Goal: Answer question/provide support

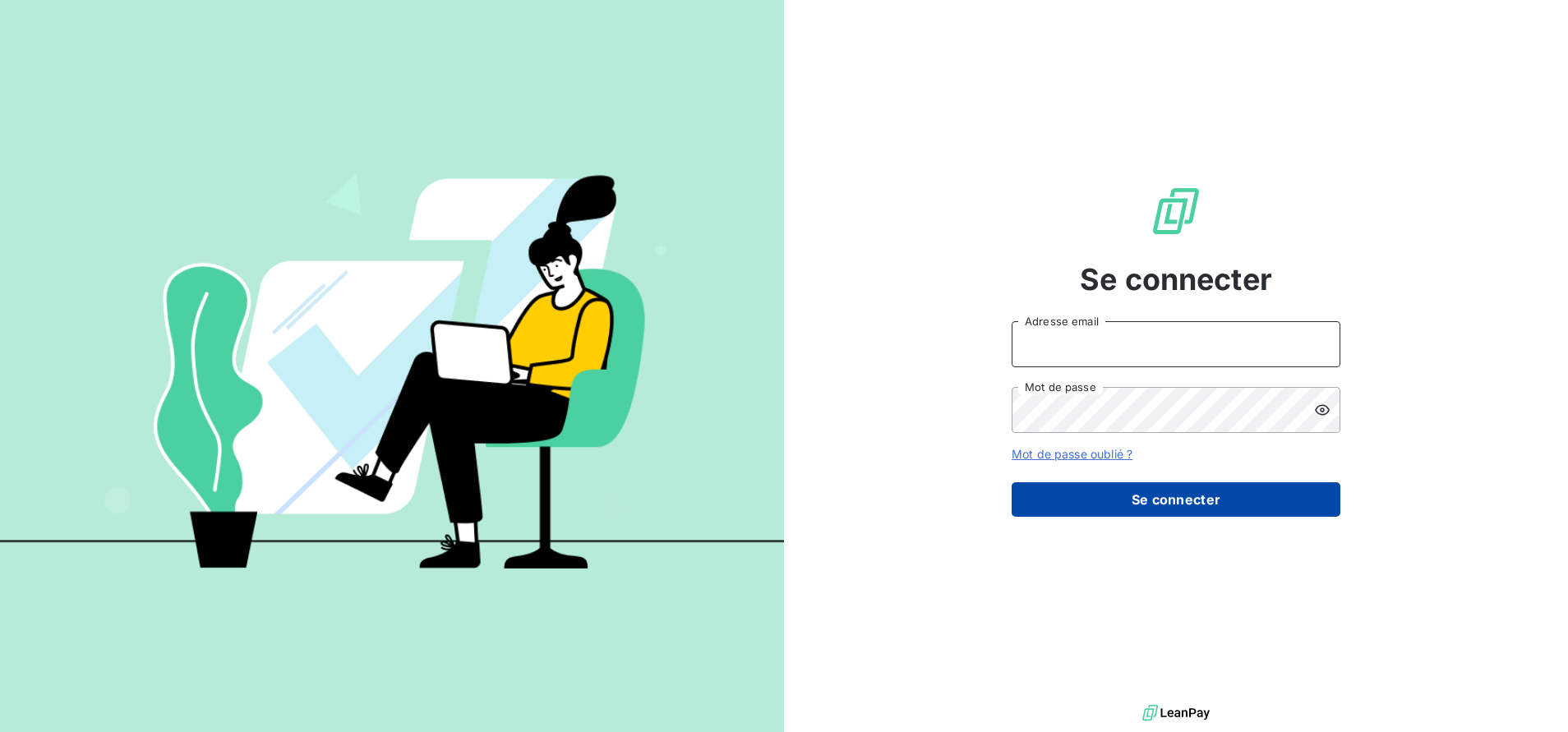
type input "cindy.deforges@vivaticket.com"
click at [1193, 501] on button "Se connecter" at bounding box center [1176, 500] width 329 height 34
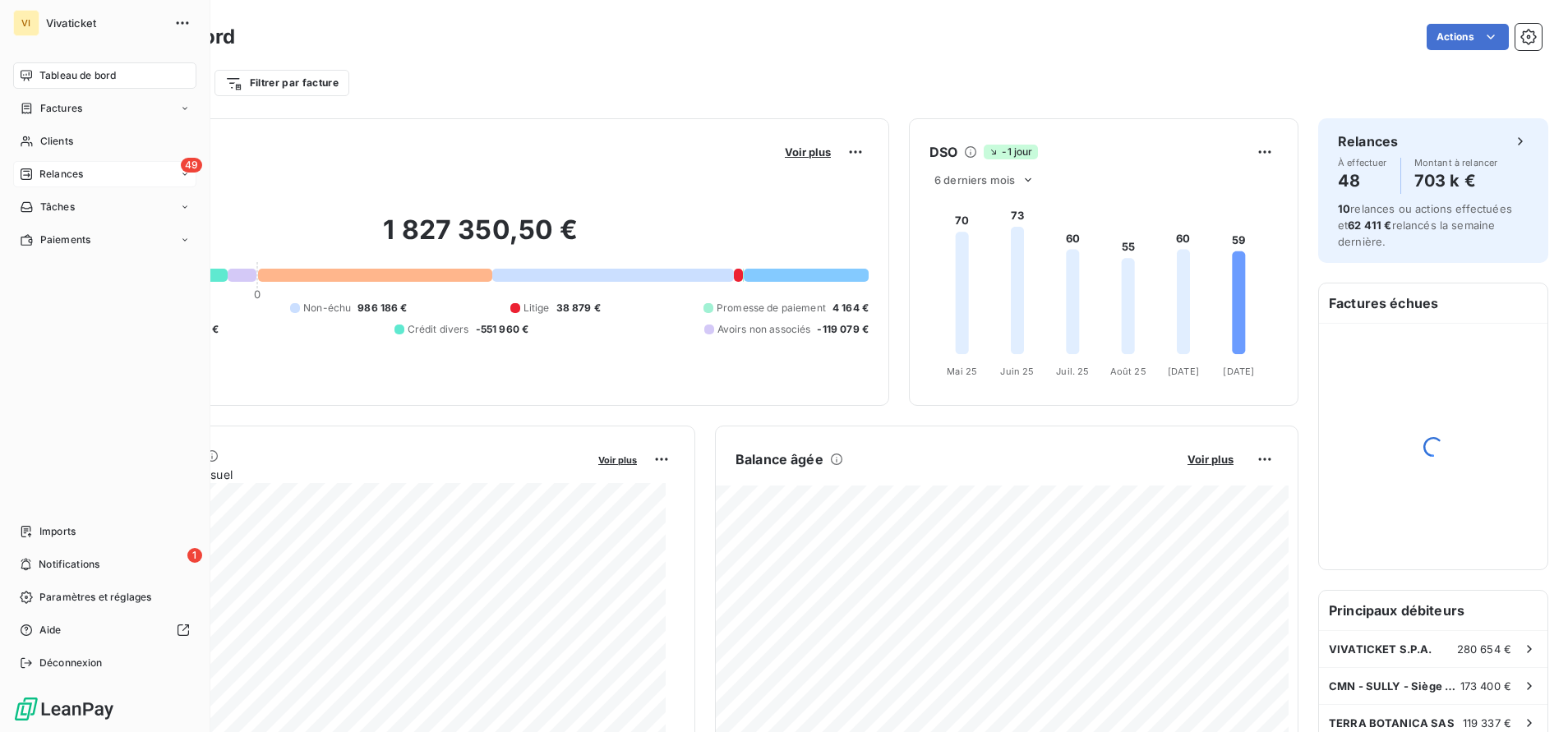
click at [21, 173] on div "49 Relances" at bounding box center [105, 174] width 183 height 27
click at [75, 171] on span "Relances" at bounding box center [61, 174] width 44 height 15
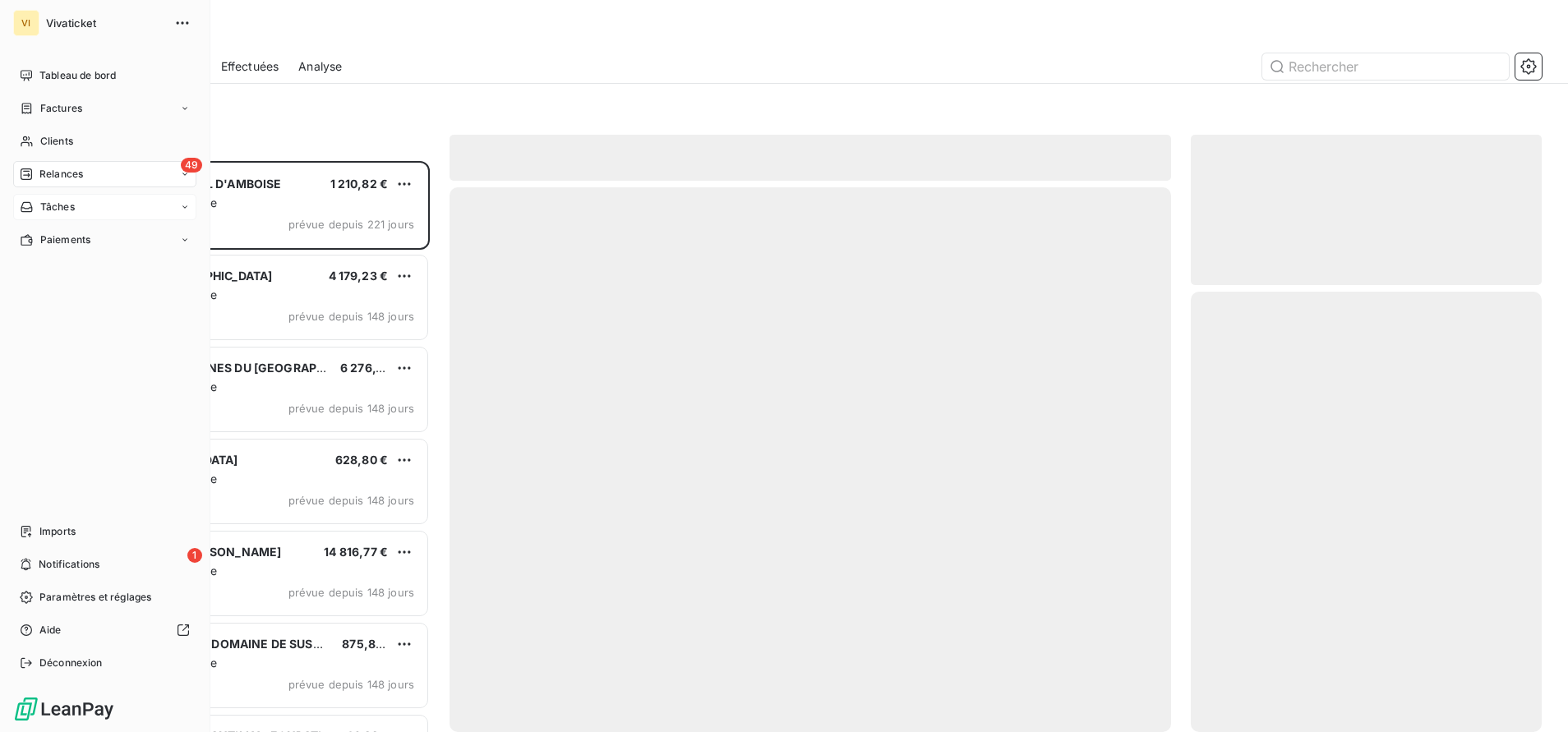
scroll to position [552, 332]
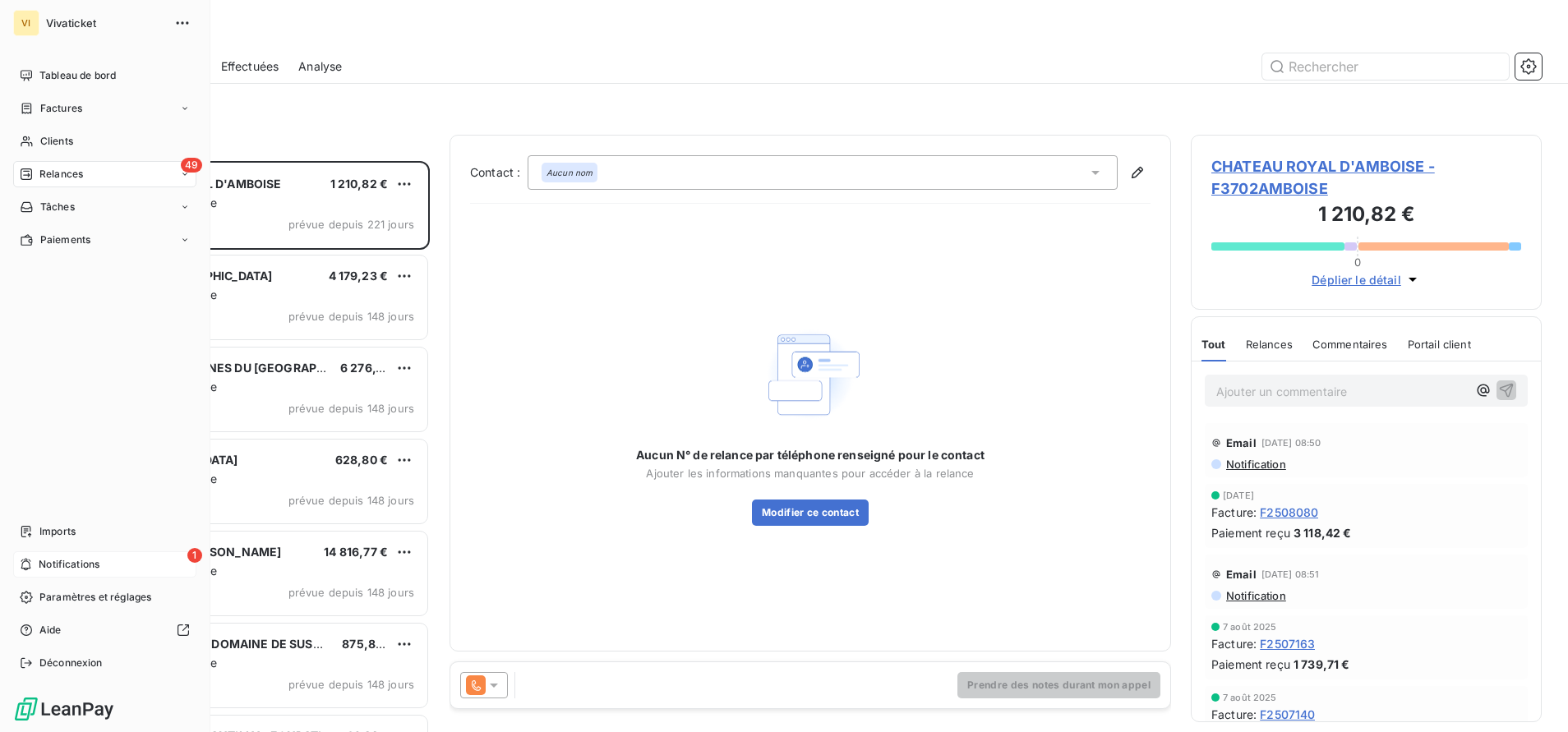
click at [71, 563] on span "Notifications" at bounding box center [69, 564] width 61 height 15
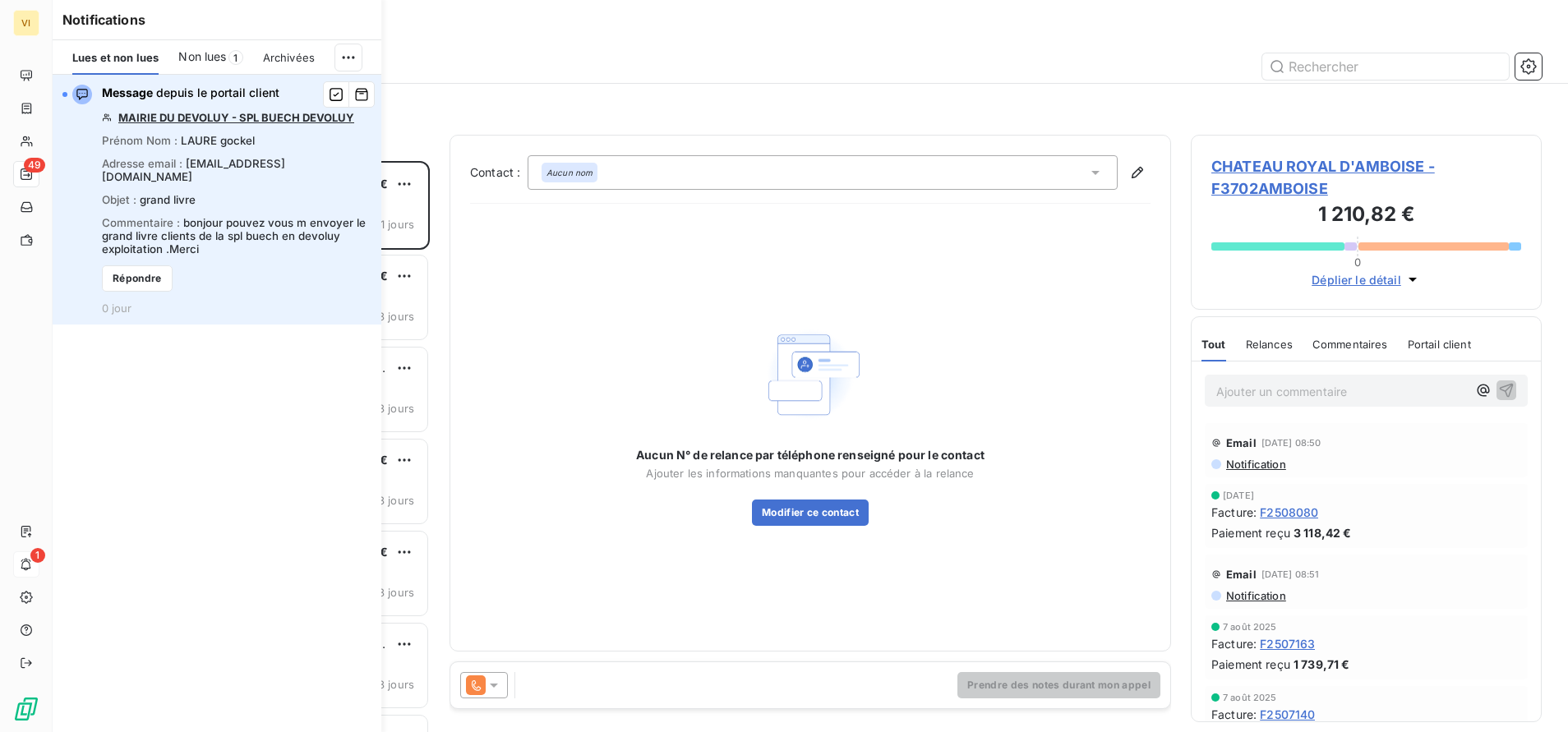
click at [306, 111] on link "MAIRIE DU DEVOLUY - SPL BUECH DEVOLUY" at bounding box center [236, 117] width 236 height 13
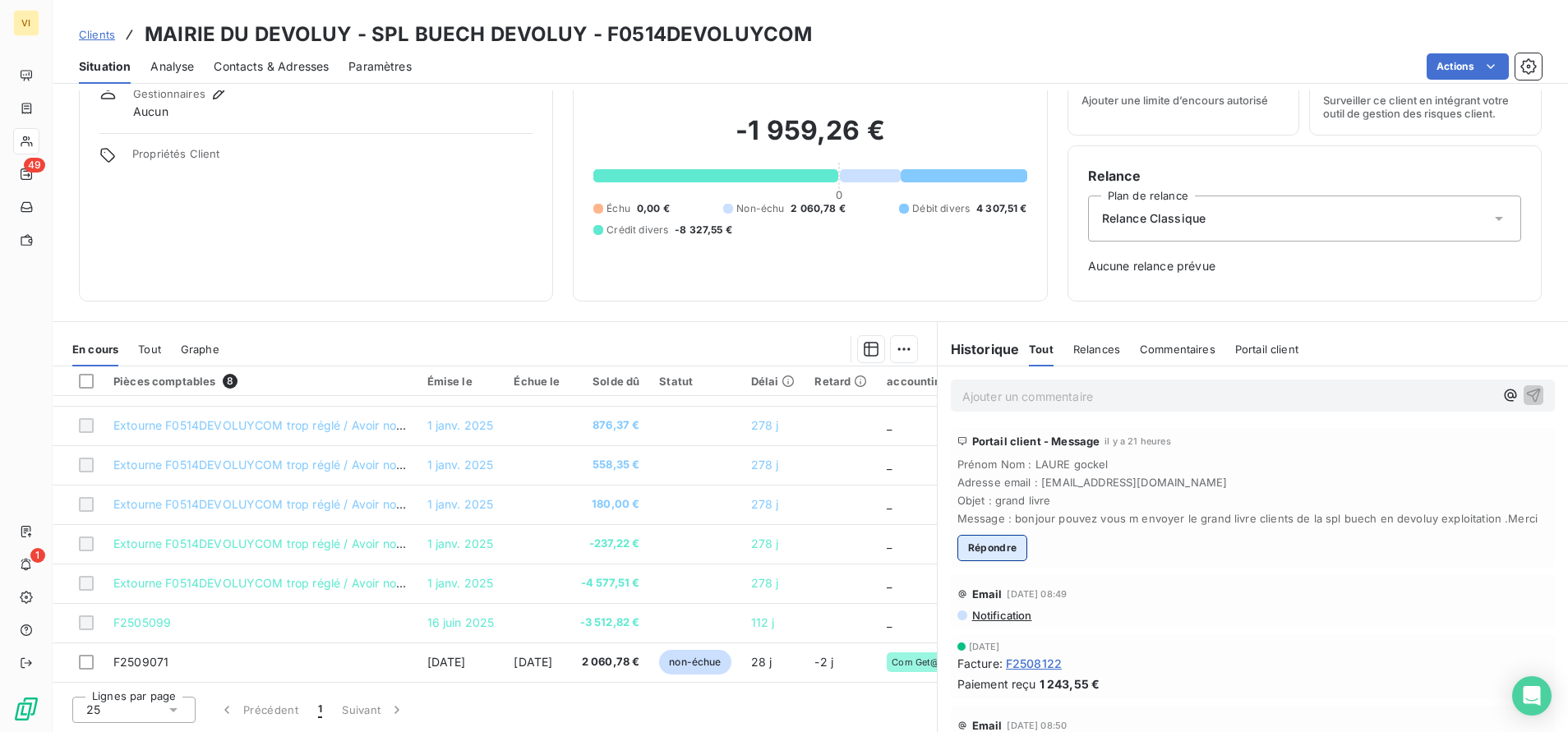
click at [984, 554] on button "Répondre" at bounding box center [993, 548] width 70 height 27
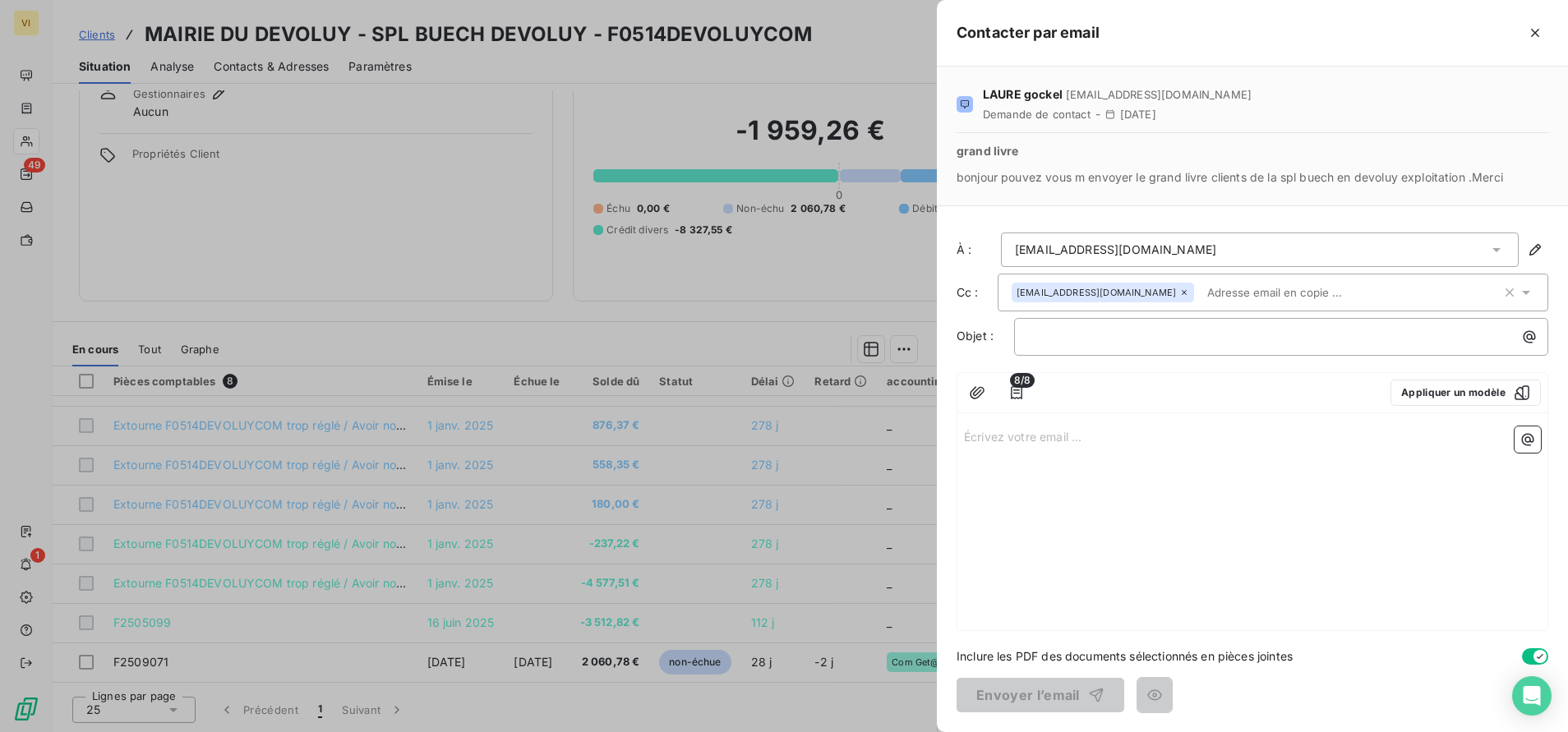
click at [1030, 439] on p "Écrivez votre email ... ﻿" at bounding box center [1253, 436] width 577 height 19
click at [657, 25] on div at bounding box center [784, 366] width 1568 height 732
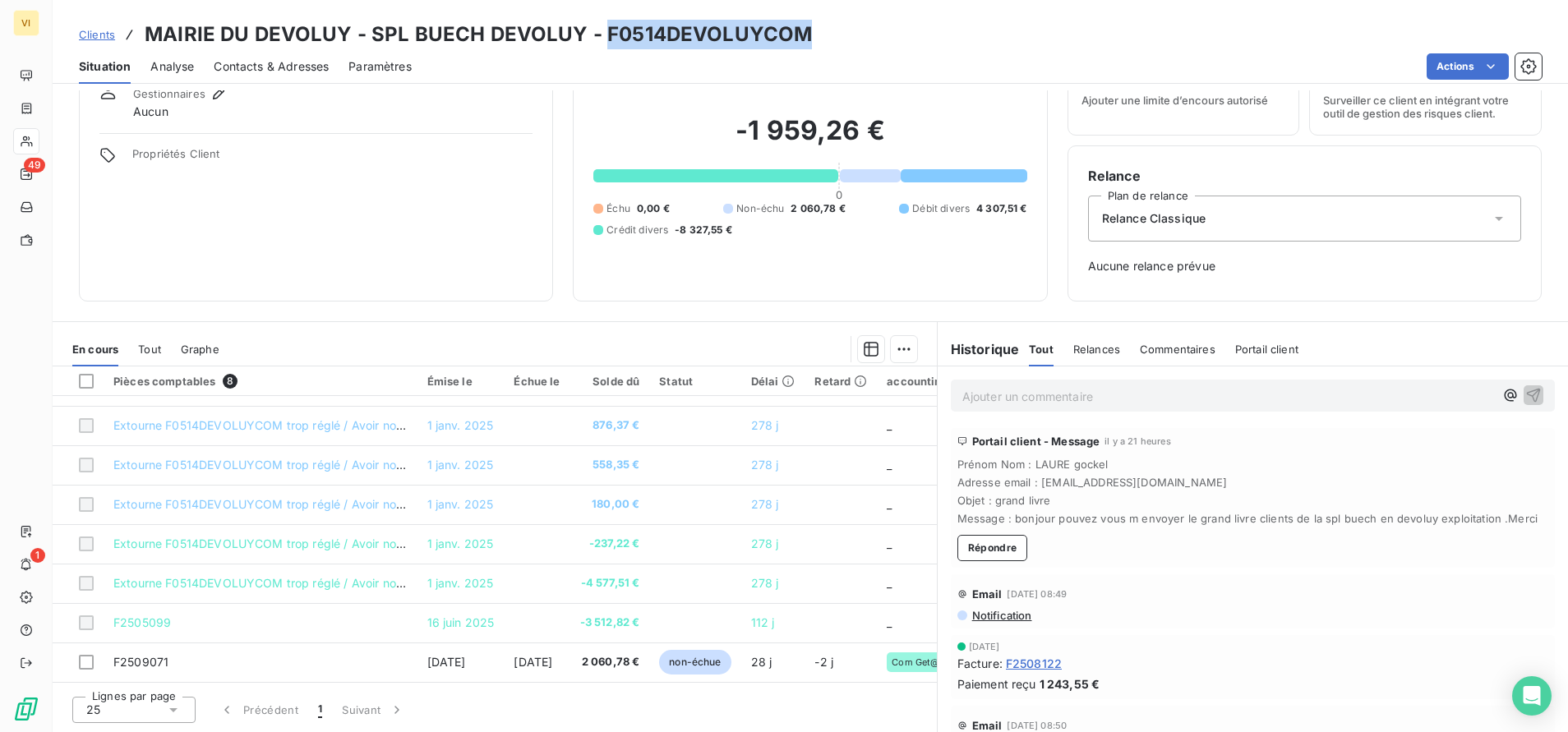
click at [658, 25] on h3 "MAIRIE DU DEVOLUY - SPL BUECH DEVOLUY - F0514DEVOLUYCOM" at bounding box center [478, 34] width 668 height 30
copy h3 "F0514DEVOLUYCOM"
click at [999, 561] on button "Répondre" at bounding box center [993, 548] width 70 height 27
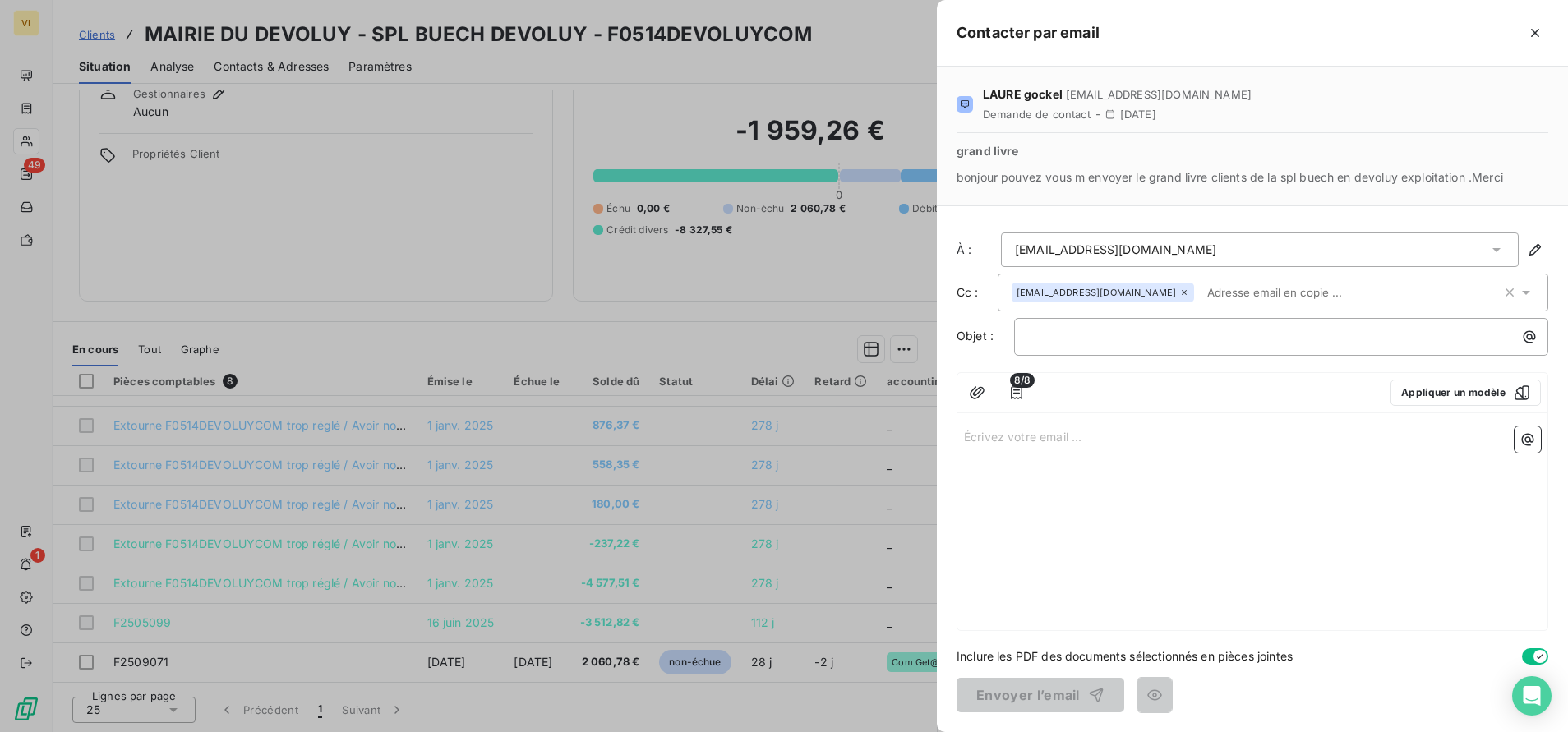
click at [1150, 500] on div "Écrivez votre email ... ﻿" at bounding box center [1253, 525] width 590 height 210
click at [985, 389] on icon "button" at bounding box center [976, 393] width 16 height 16
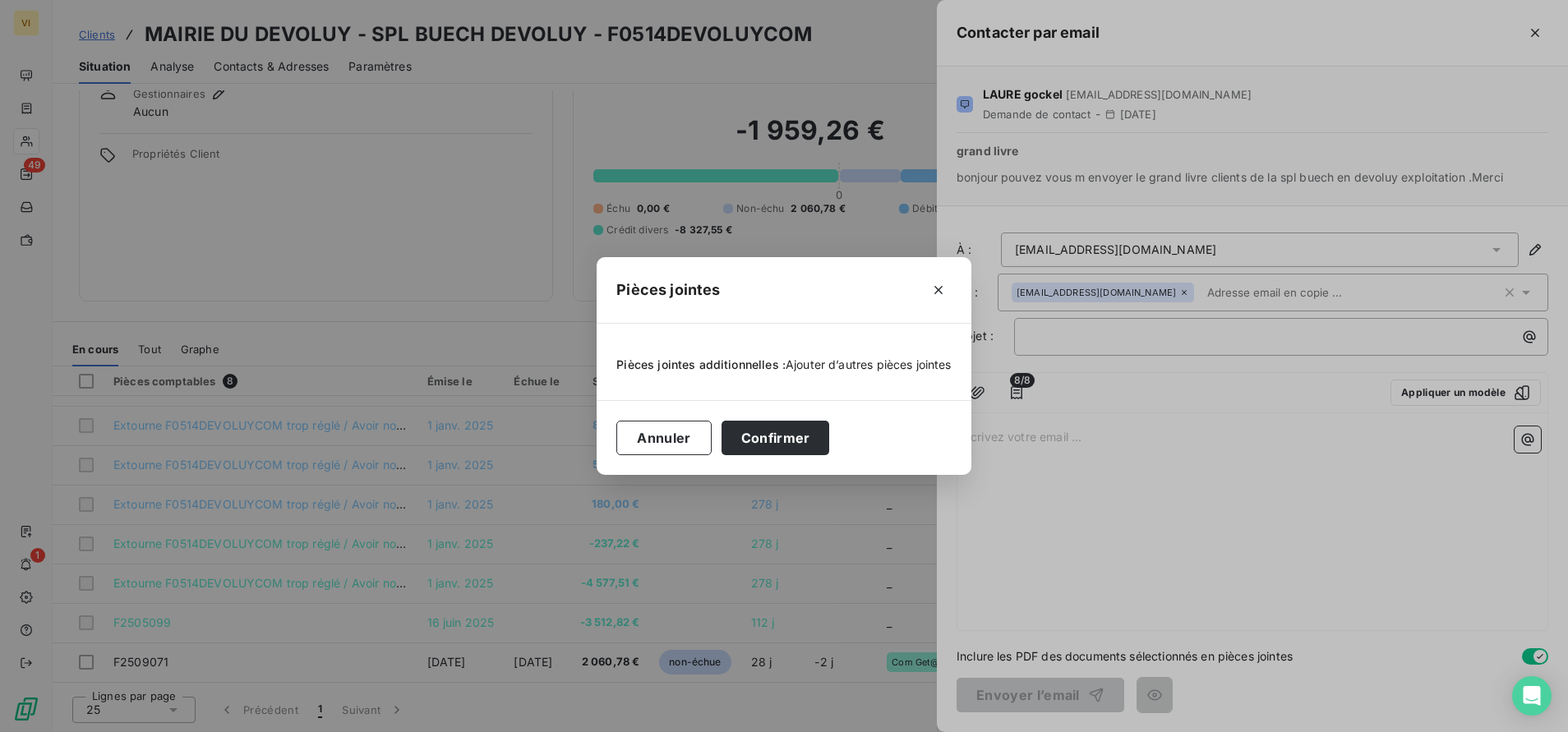
click at [852, 364] on span "Ajouter d’autres pièces jointes" at bounding box center [869, 364] width 166 height 14
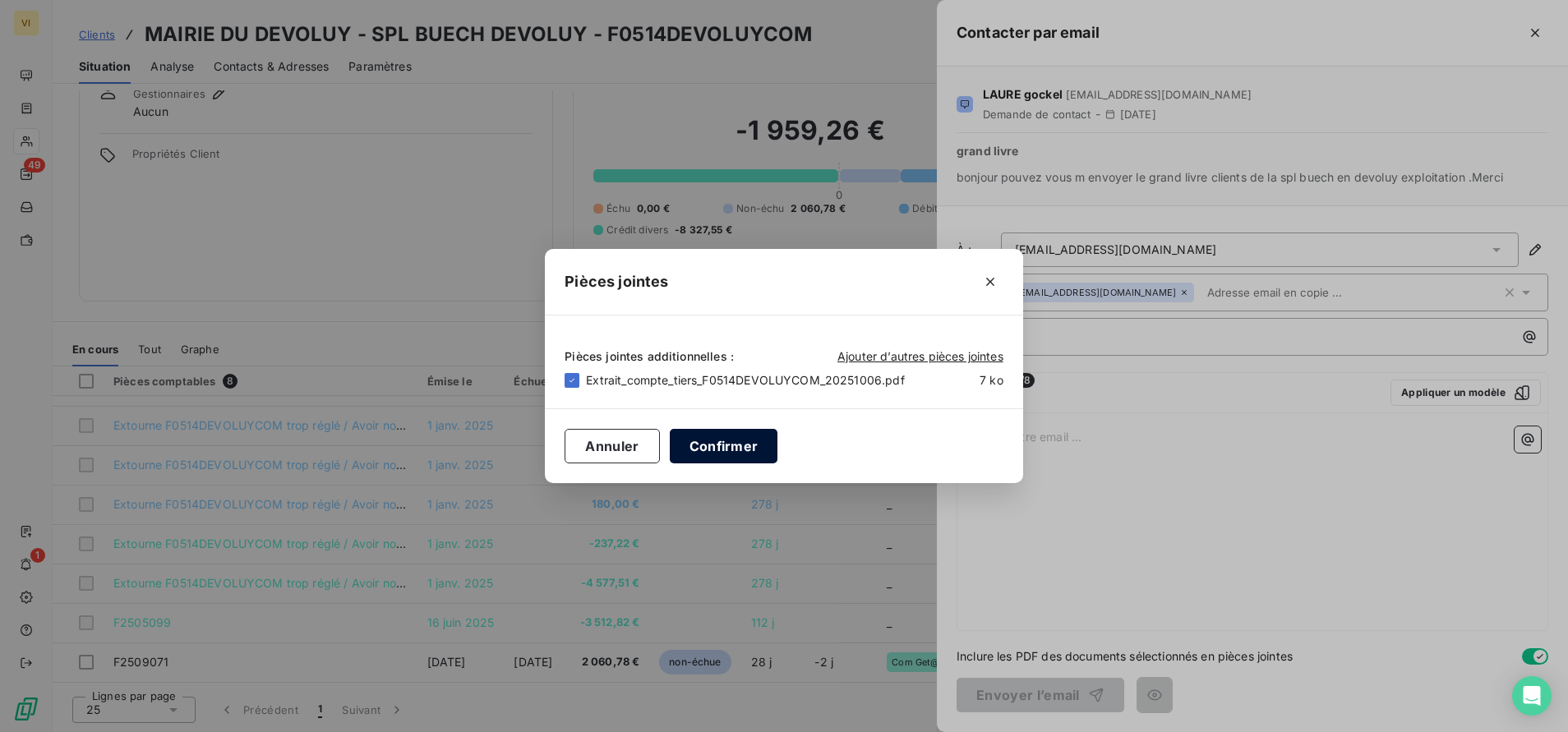
click at [712, 447] on button "Confirmer" at bounding box center [724, 446] width 109 height 34
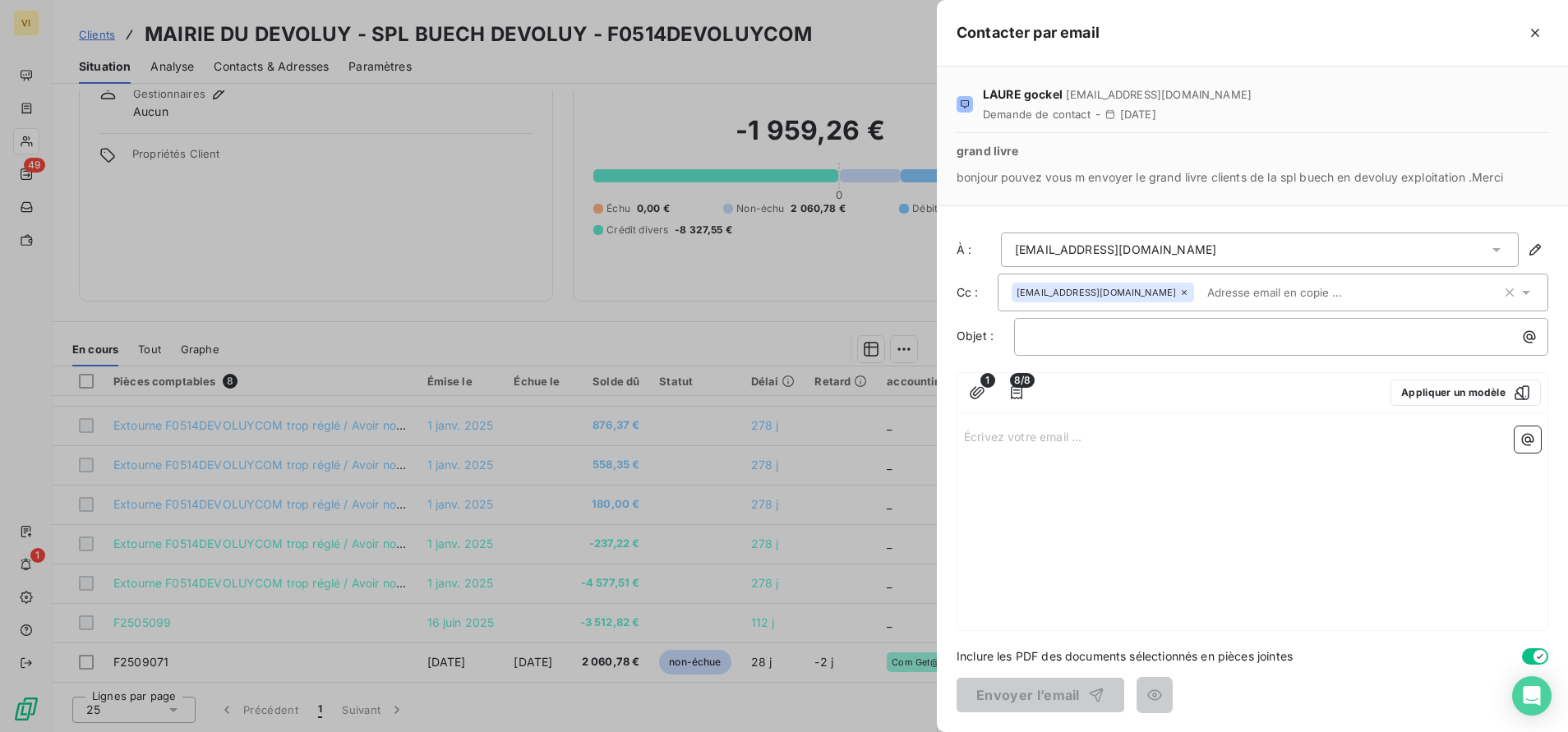
click at [1072, 429] on p "Écrivez votre email ... ﻿" at bounding box center [1253, 436] width 577 height 19
click at [1536, 651] on icon "button" at bounding box center [1540, 656] width 13 height 13
click at [1018, 390] on icon "button" at bounding box center [1016, 393] width 11 height 13
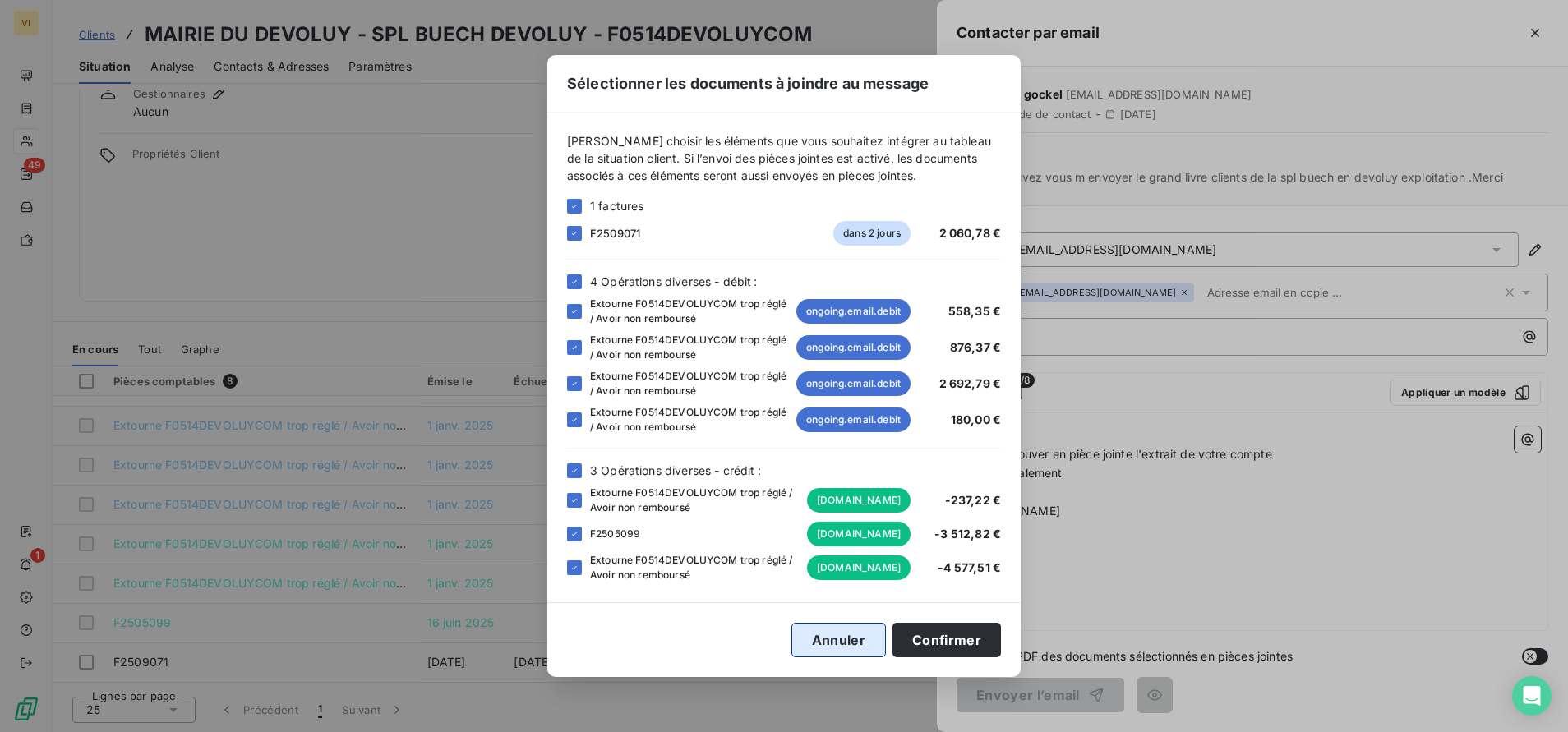
drag, startPoint x: 936, startPoint y: 637, endPoint x: 849, endPoint y: 637, distance: 87.0
click at [849, 637] on div "Annuler Confirmer" at bounding box center [784, 640] width 434 height 34
click at [573, 204] on icon at bounding box center [574, 207] width 10 height 10
click at [579, 281] on icon at bounding box center [574, 282] width 10 height 10
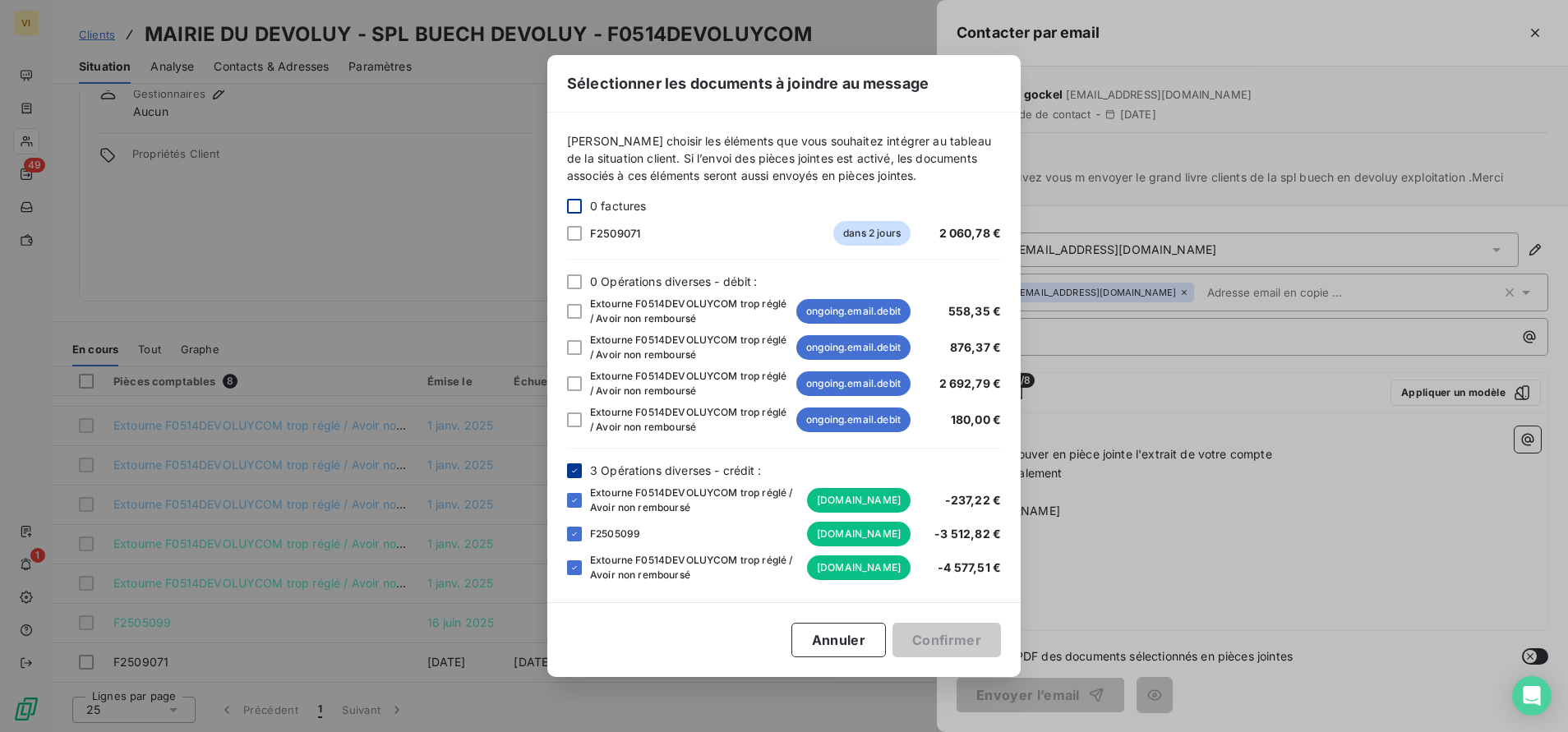
click at [574, 469] on icon at bounding box center [574, 471] width 10 height 10
click at [855, 639] on button "Annuler" at bounding box center [838, 640] width 94 height 34
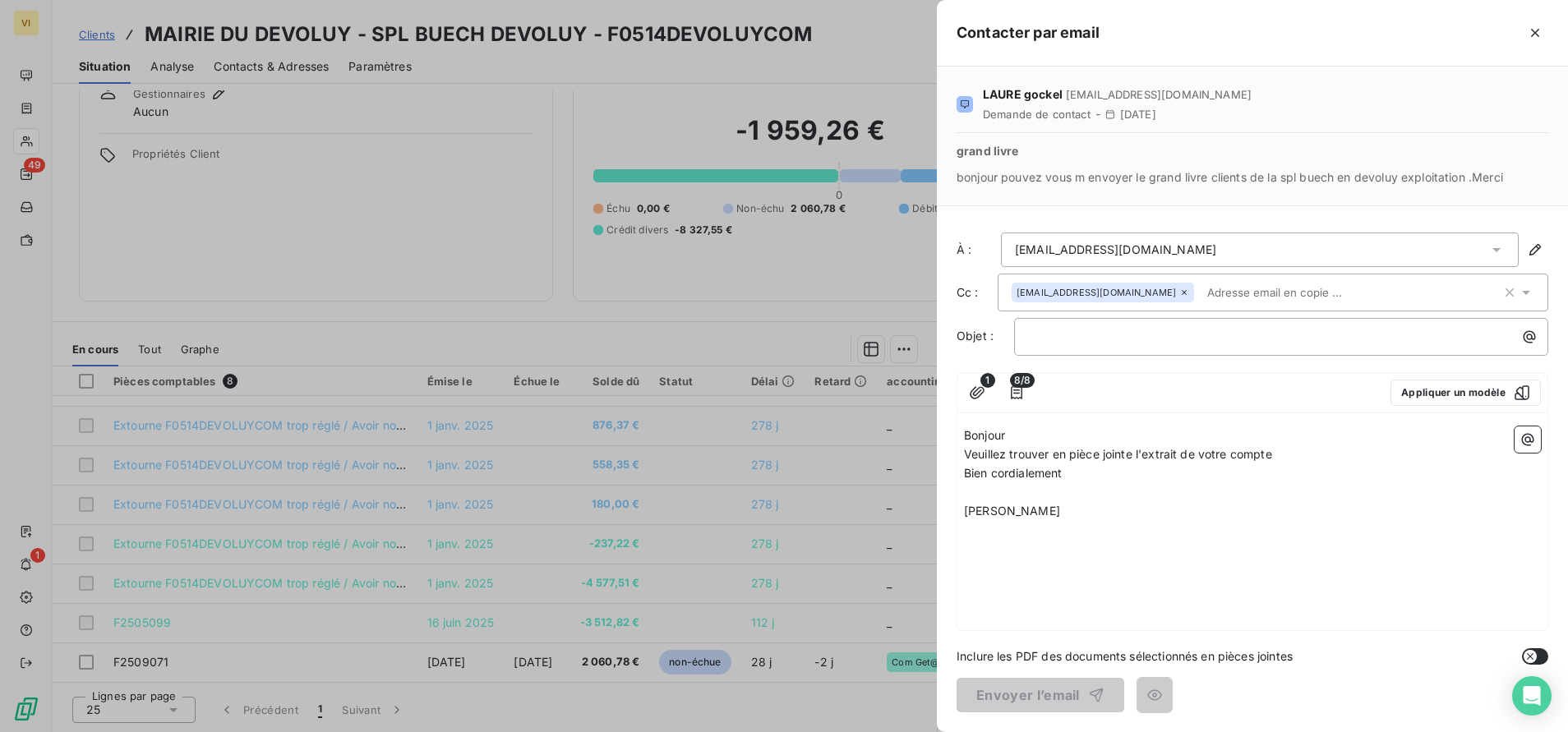
click at [1027, 387] on span "8/8" at bounding box center [1022, 380] width 25 height 15
click at [1015, 389] on icon "button" at bounding box center [1016, 393] width 11 height 13
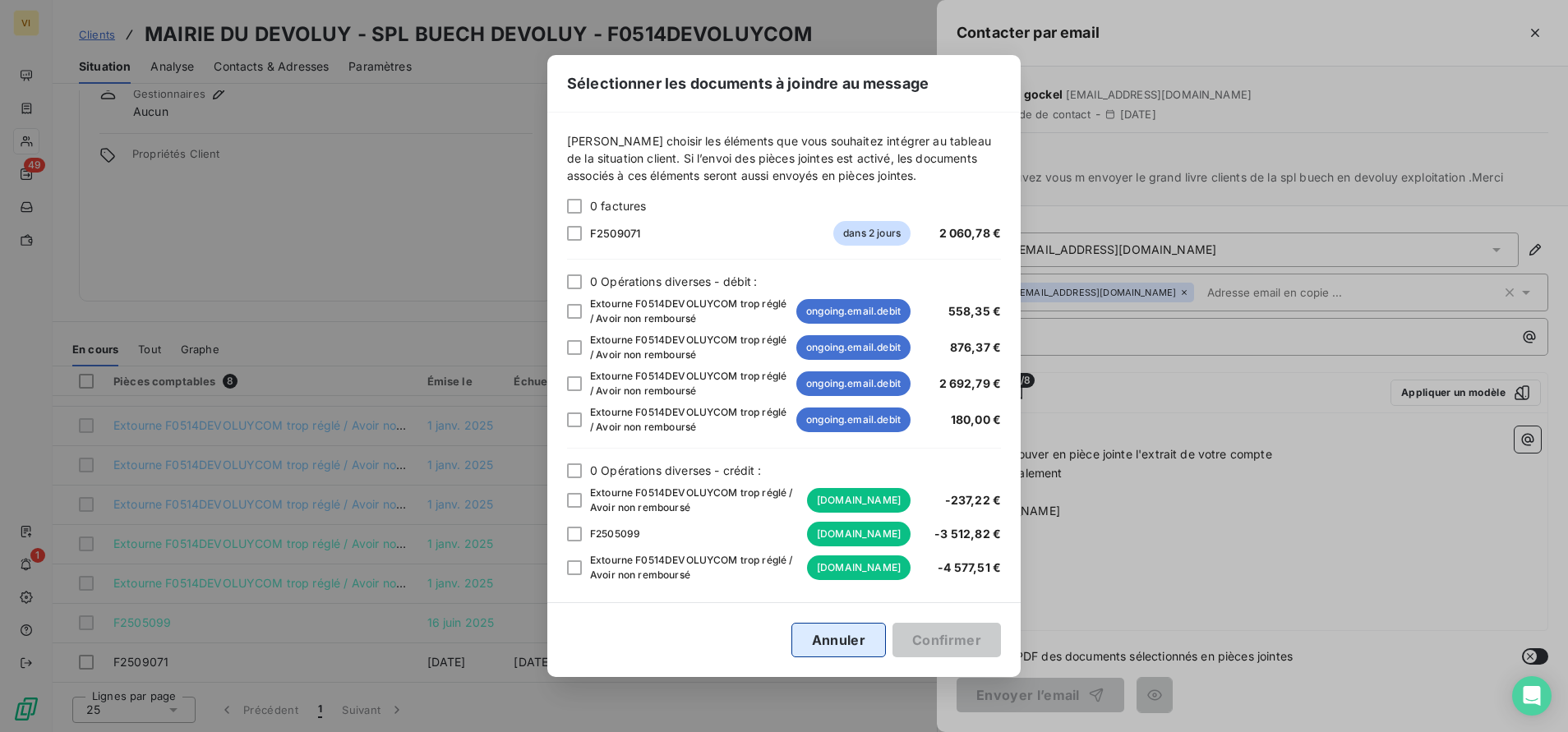
click at [846, 640] on button "Annuler" at bounding box center [838, 640] width 94 height 34
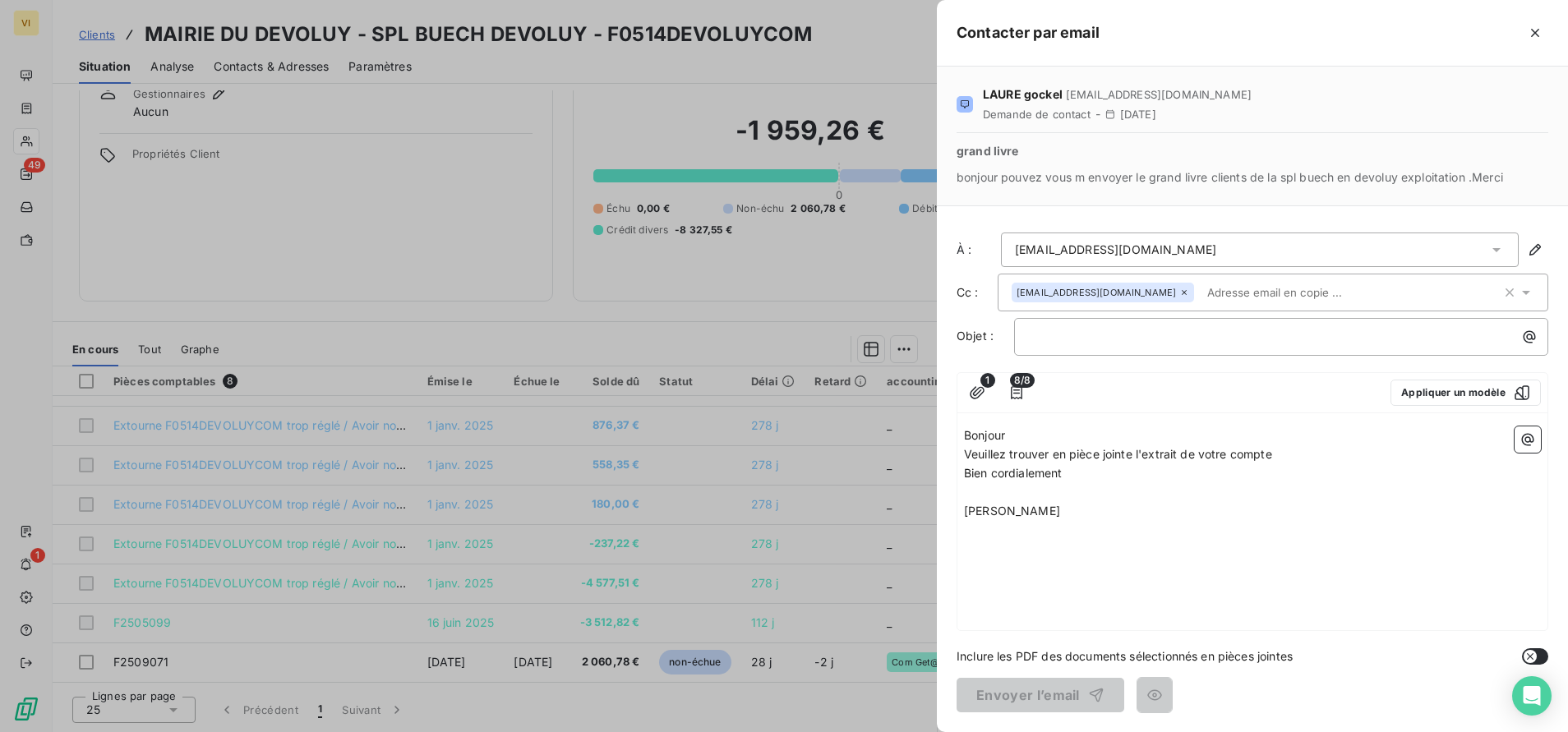
click at [1182, 583] on div "Bonjour Veuillez trouver en pièce jointe l'extrait de votre compte Bien cordial…" at bounding box center [1253, 525] width 590 height 210
click at [1526, 697] on icon "Open Intercom Messenger" at bounding box center [1532, 696] width 19 height 21
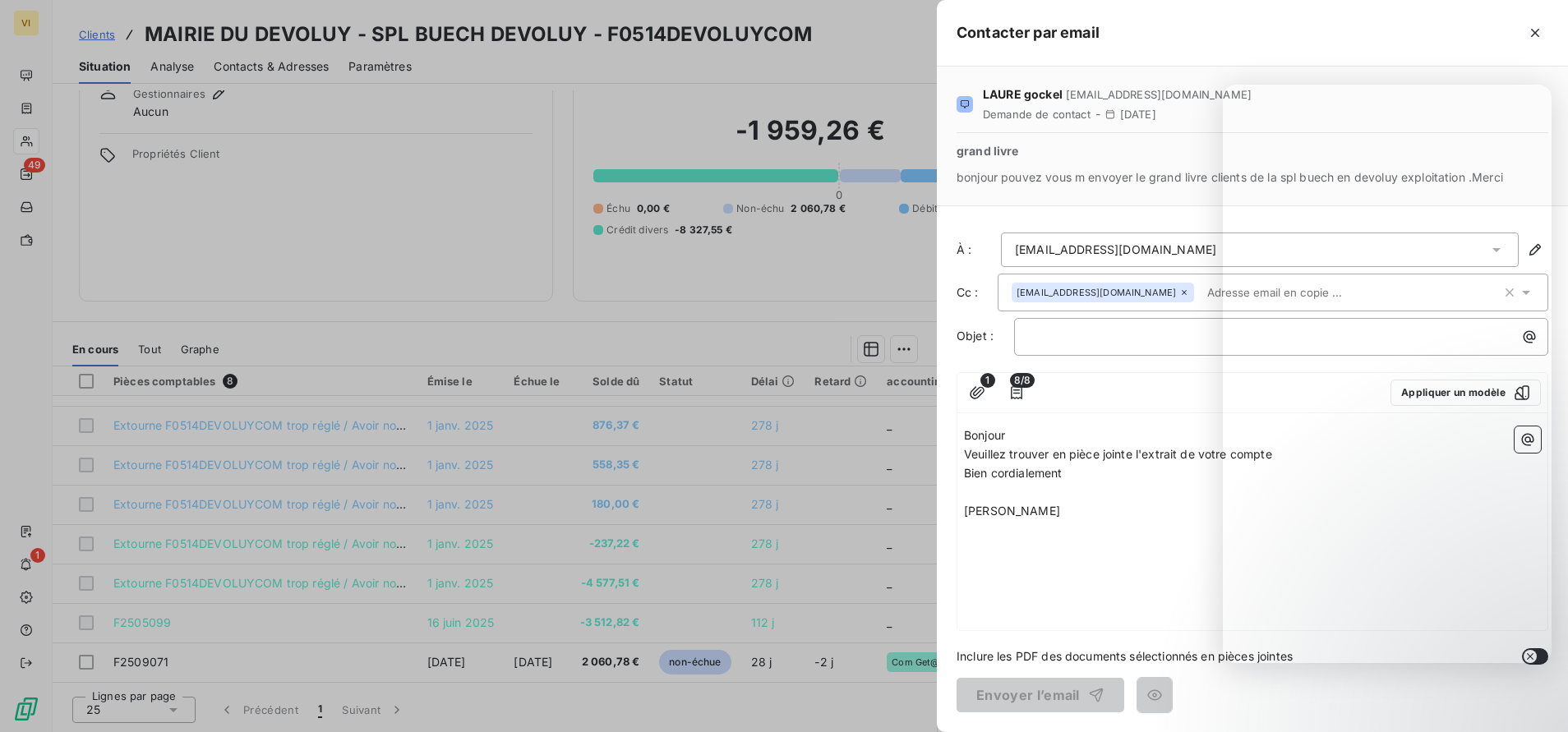
click at [1050, 540] on div "Bonjour Veuillez trouver en pièce jointe l'extrait de votre compte Bien cordial…" at bounding box center [1253, 525] width 590 height 210
click at [1113, 533] on div "Bonjour Veuillez trouver en pièce jointe l'extrait de votre compte Bien cordial…" at bounding box center [1253, 525] width 590 height 210
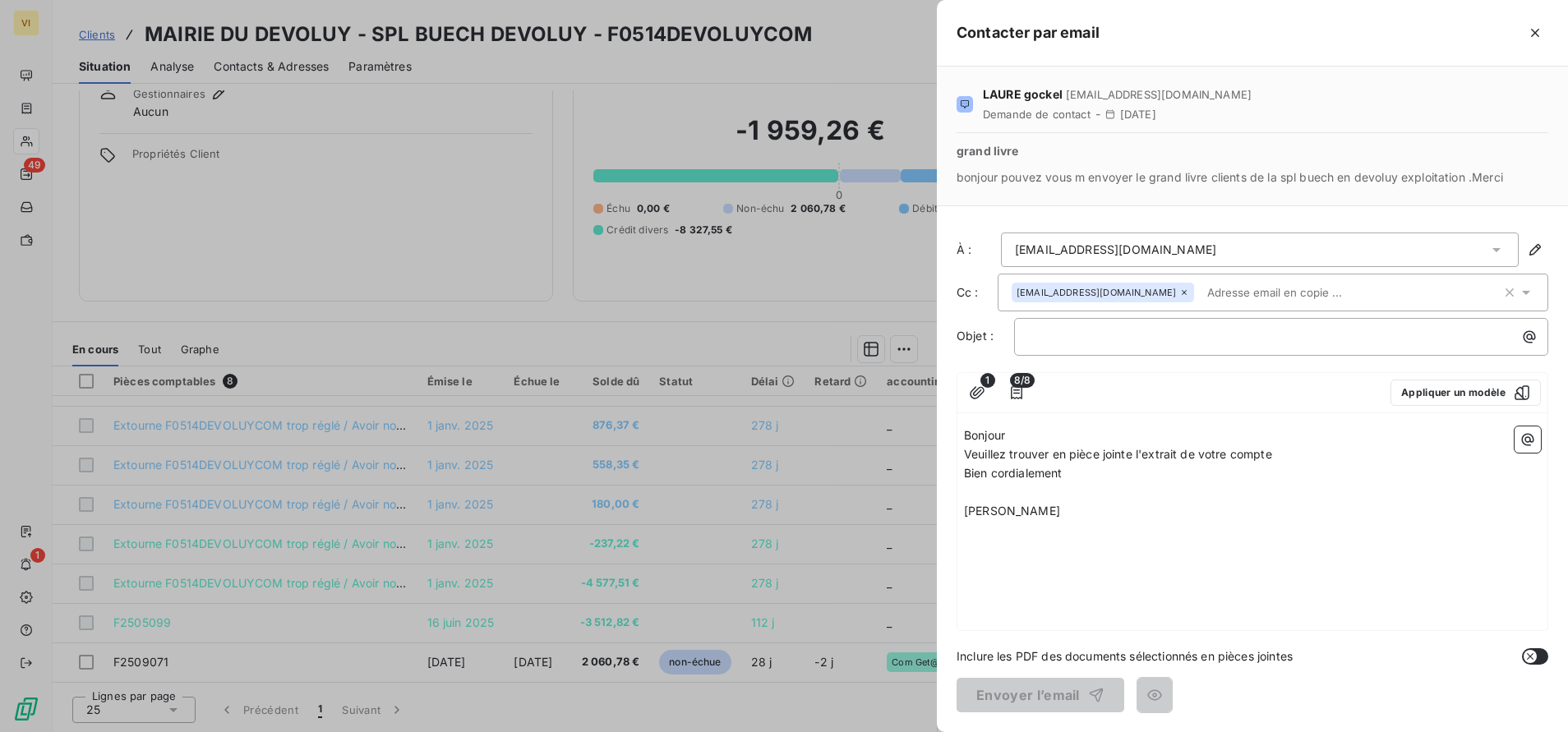
click at [1115, 489] on p "﻿" at bounding box center [1253, 493] width 577 height 19
click at [1107, 502] on p "[PERSON_NAME]" at bounding box center [1253, 512] width 577 height 19
click at [1084, 353] on div "﻿" at bounding box center [1281, 337] width 534 height 38
click at [1085, 342] on p "﻿" at bounding box center [1285, 337] width 514 height 19
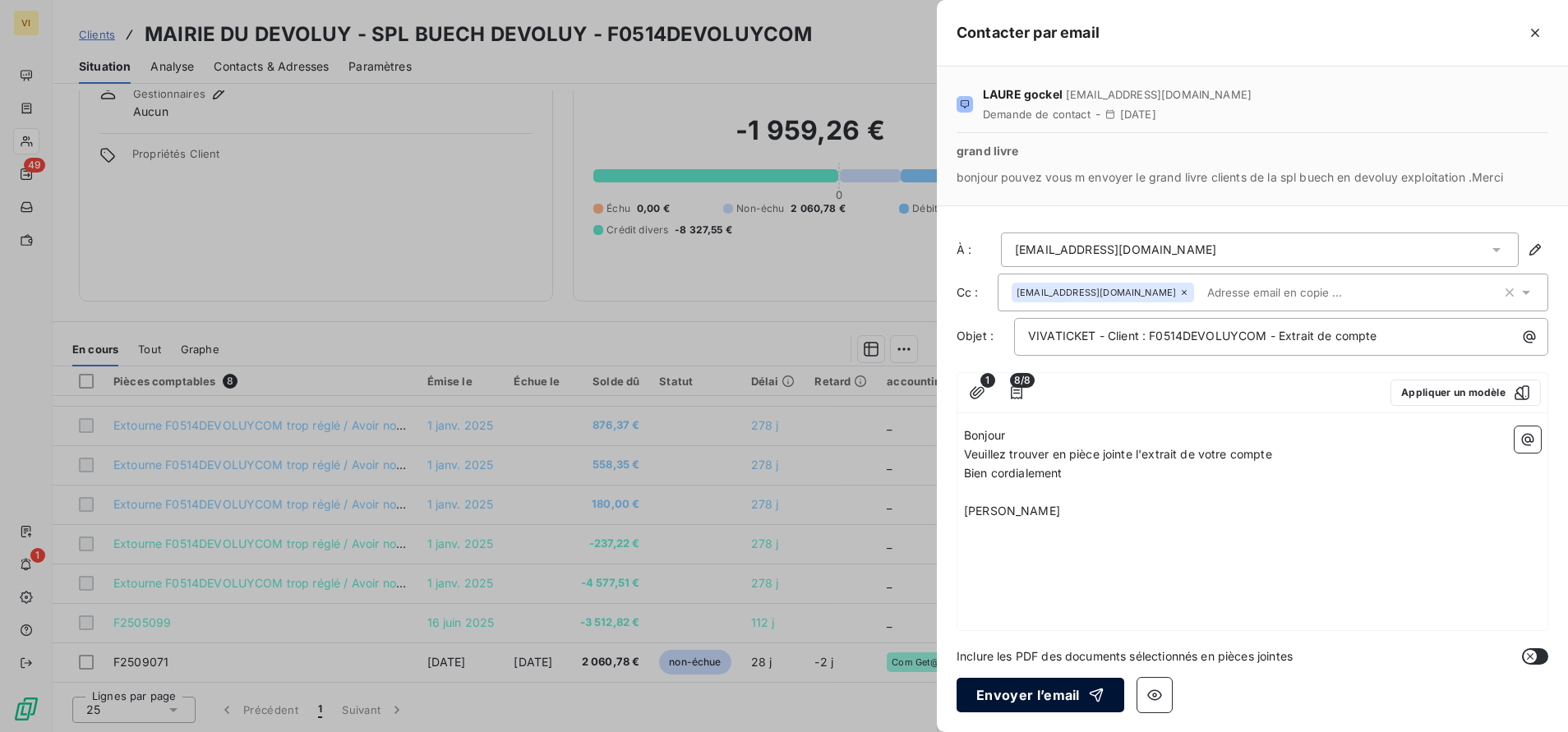
click at [1033, 696] on button "Envoyer l’email" at bounding box center [1041, 695] width 168 height 34
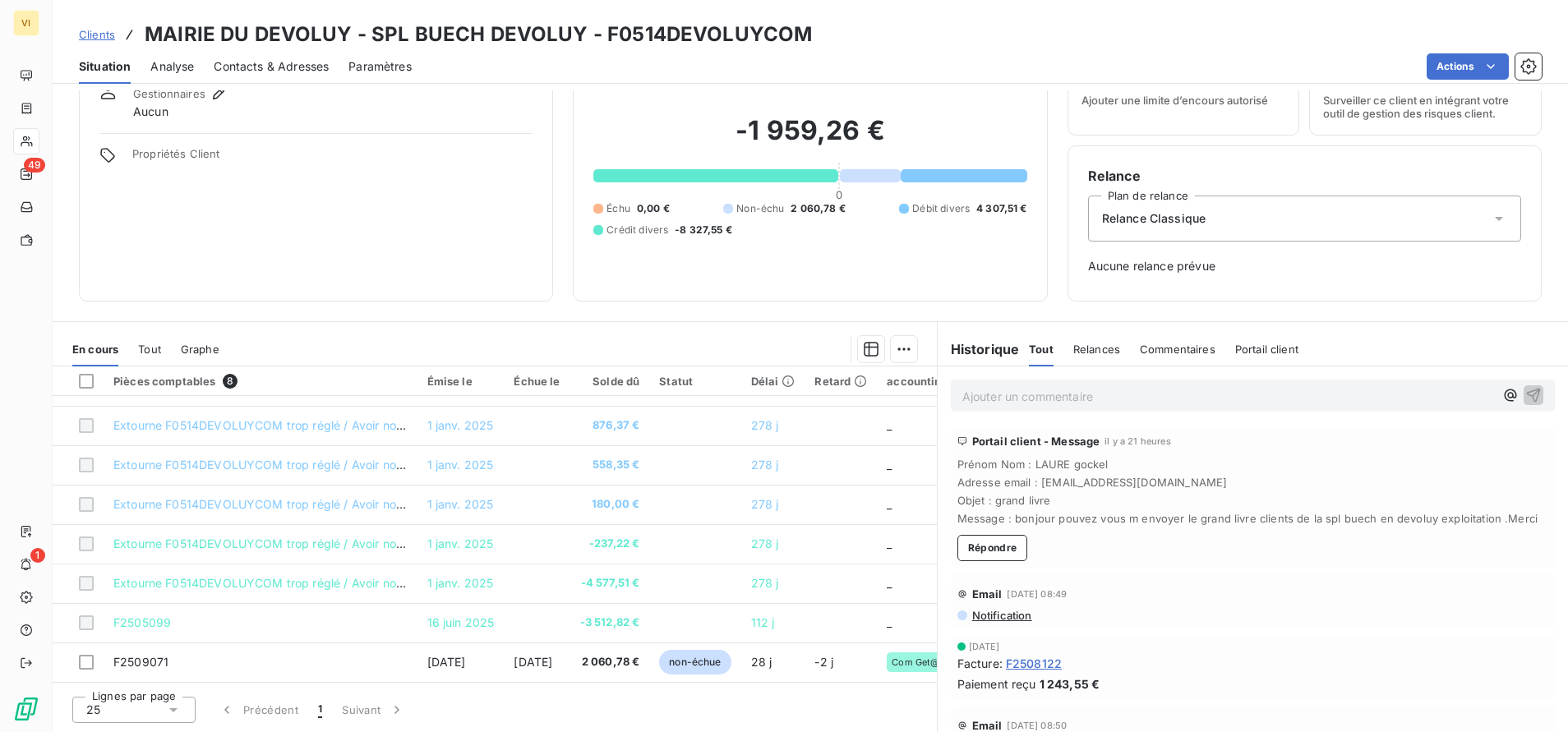
click at [1170, 345] on span "Commentaires" at bounding box center [1178, 349] width 75 height 13
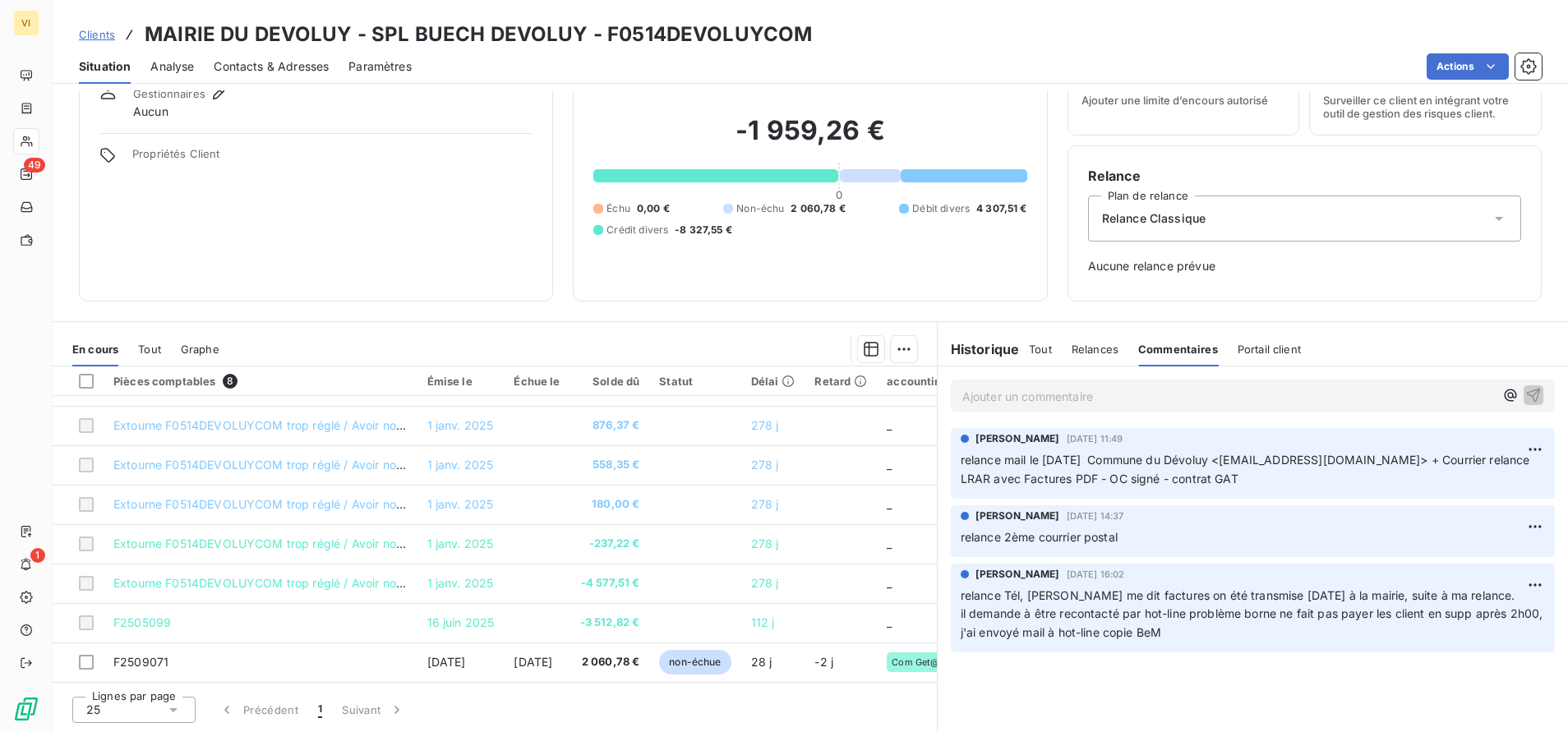
click at [1238, 341] on div "Portail client" at bounding box center [1270, 349] width 63 height 34
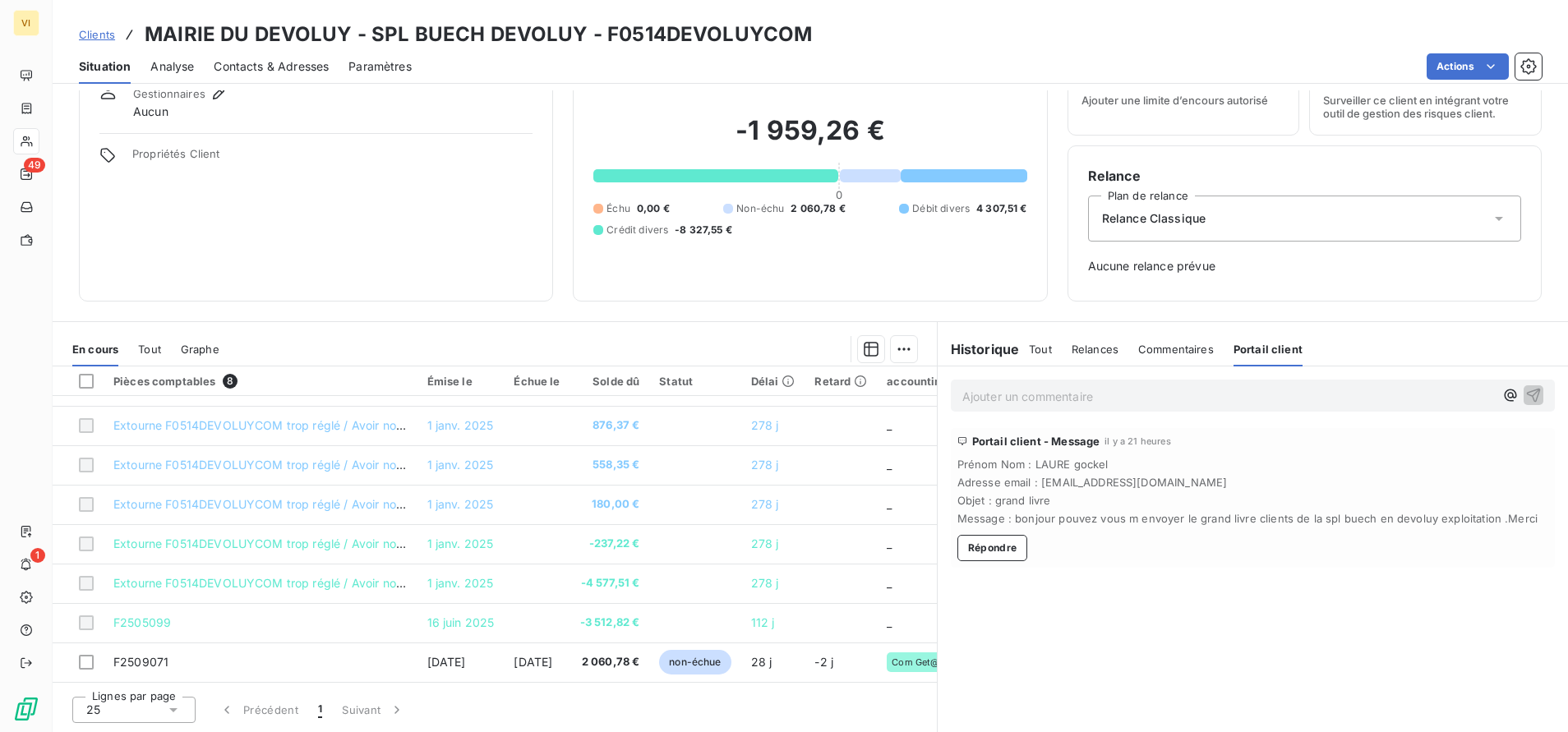
click at [1029, 346] on span "Tout" at bounding box center [1040, 349] width 23 height 13
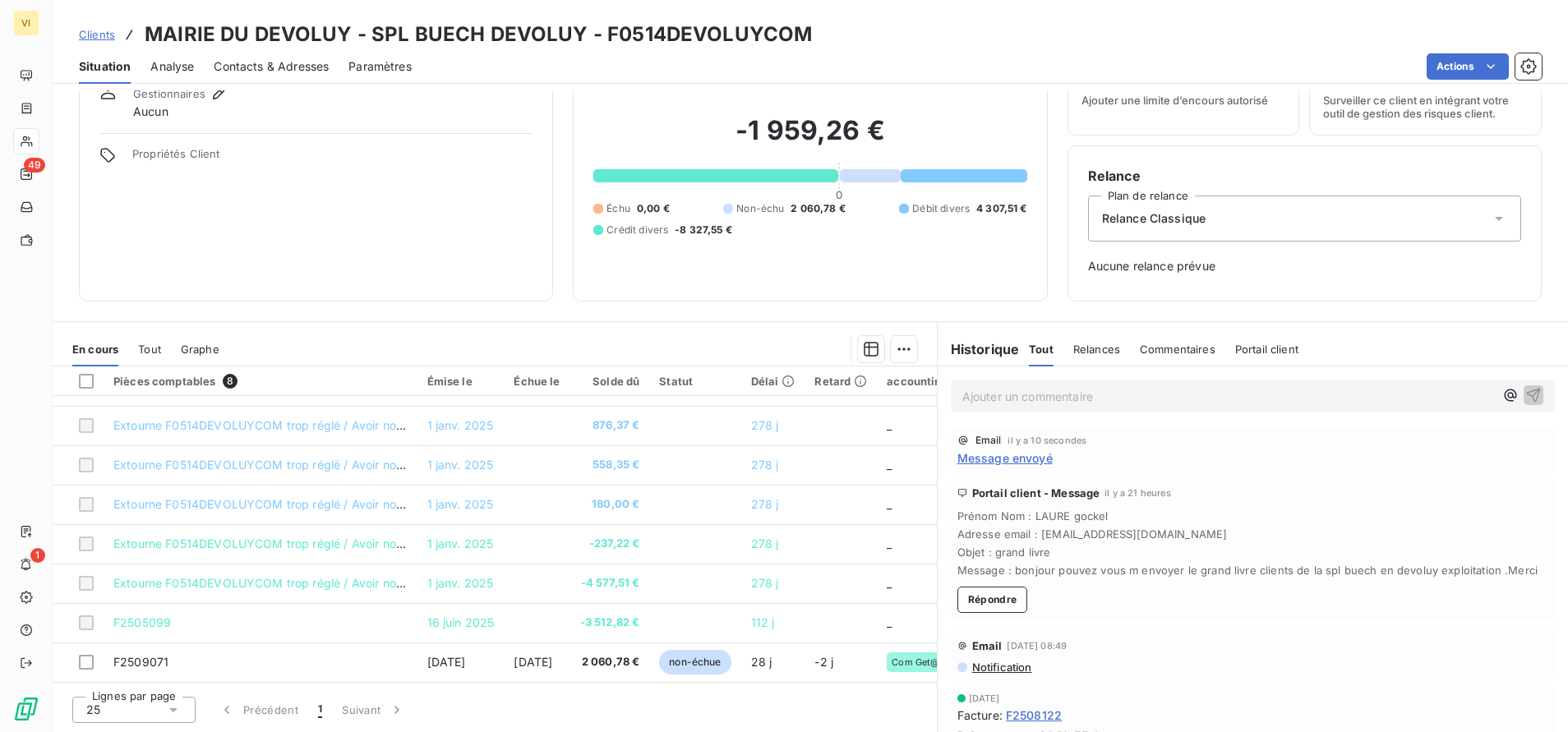
click at [1011, 461] on span "Message envoyé" at bounding box center [1005, 458] width 95 height 17
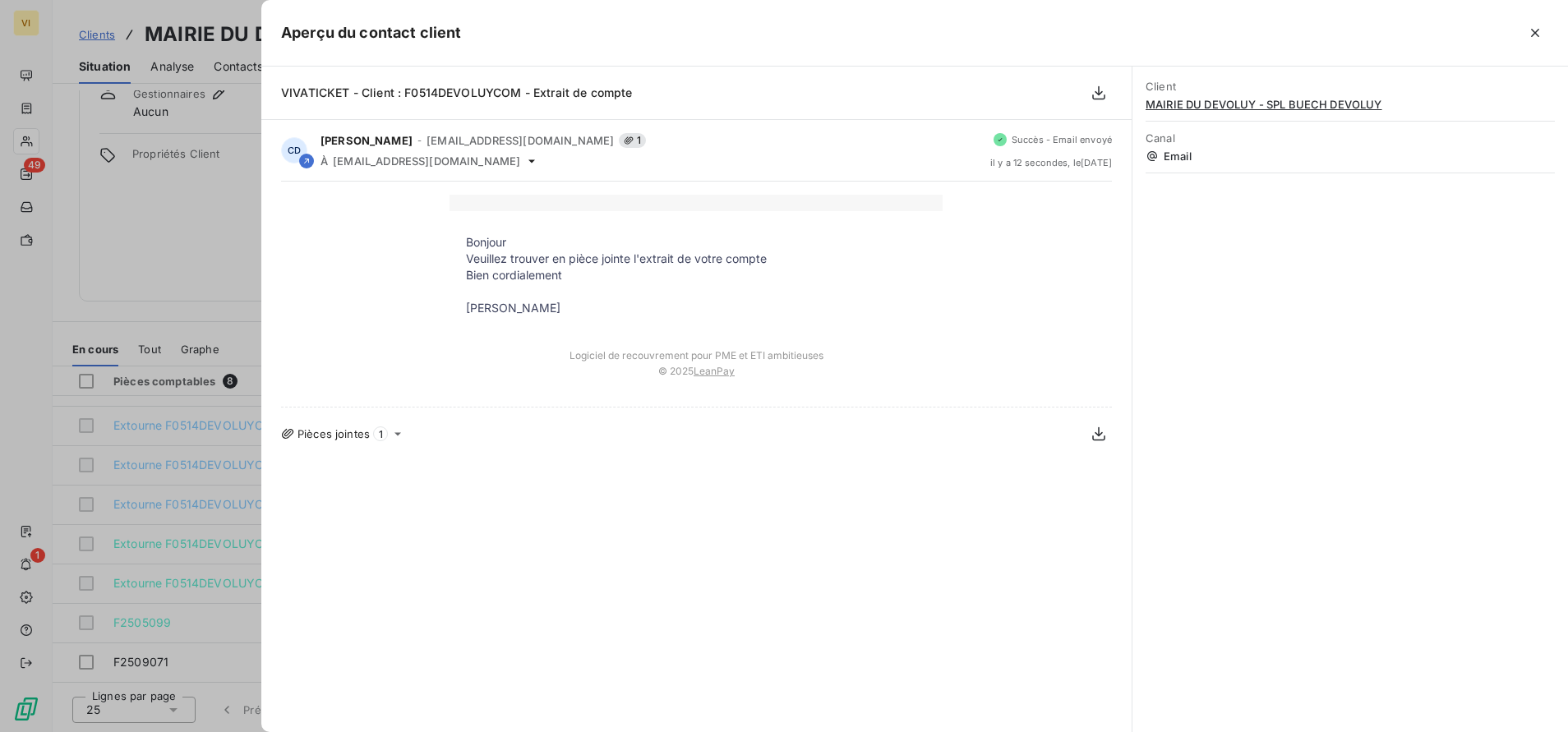
click at [333, 432] on span "Pièces jointes" at bounding box center [333, 434] width 72 height 13
click at [394, 437] on icon at bounding box center [397, 434] width 13 height 13
click at [413, 486] on span "Extrait_compte_tiers_F0514DEVOLUYCOM_20251006.pdf" at bounding box center [394, 484] width 160 height 17
click at [502, 482] on icon "button" at bounding box center [495, 483] width 16 height 16
click at [27, 165] on div at bounding box center [784, 366] width 1568 height 732
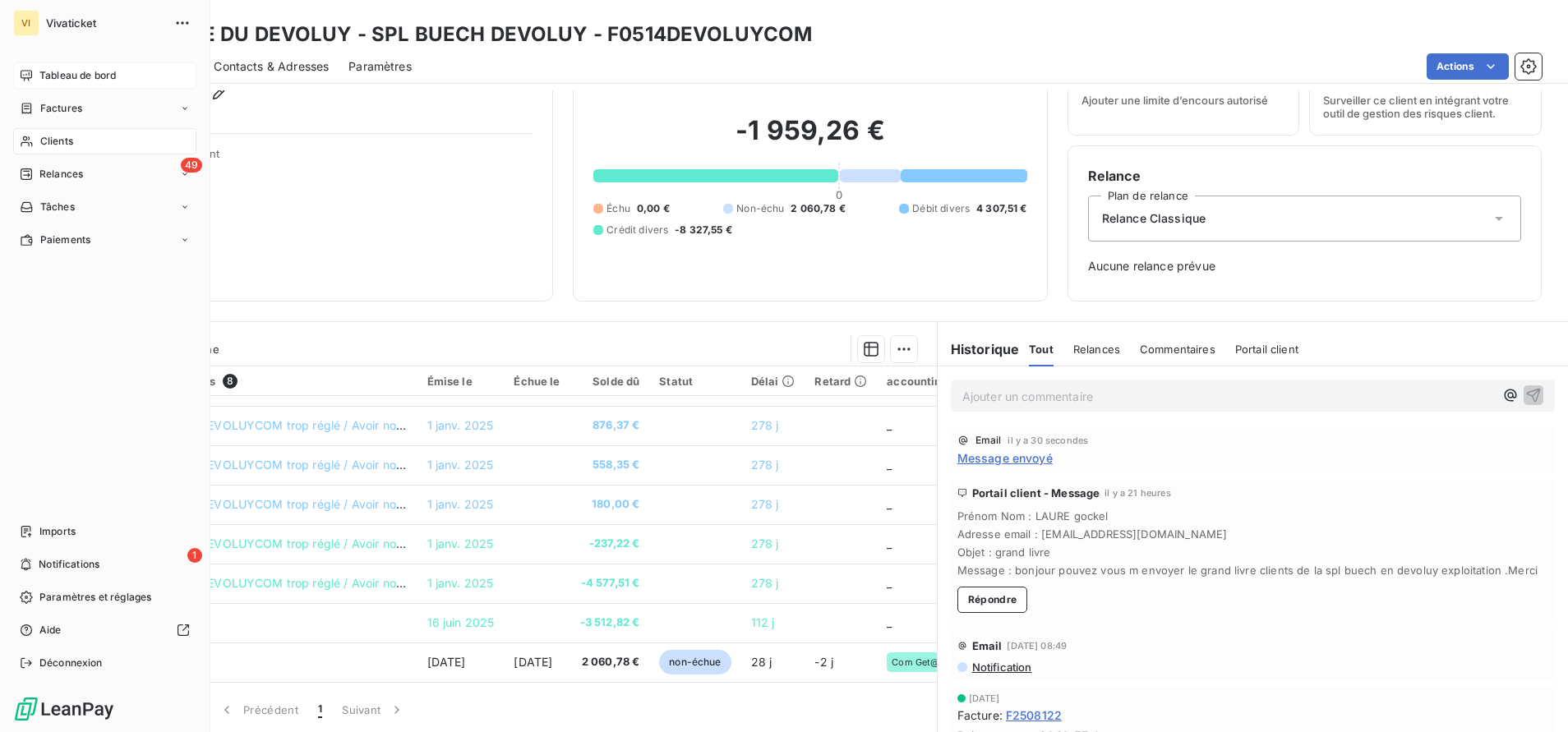
click at [63, 74] on span "Tableau de bord" at bounding box center [77, 75] width 76 height 15
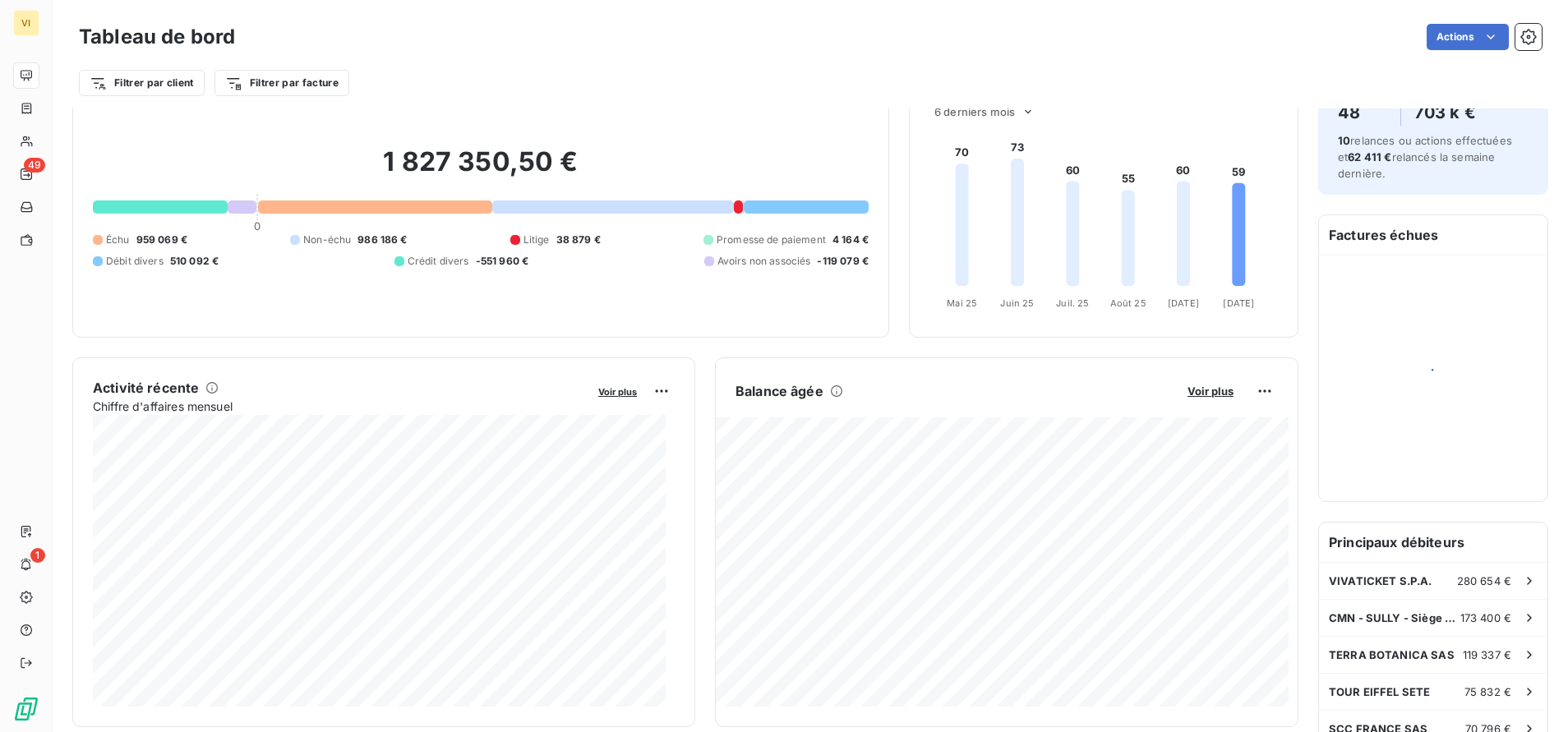
scroll to position [124, 0]
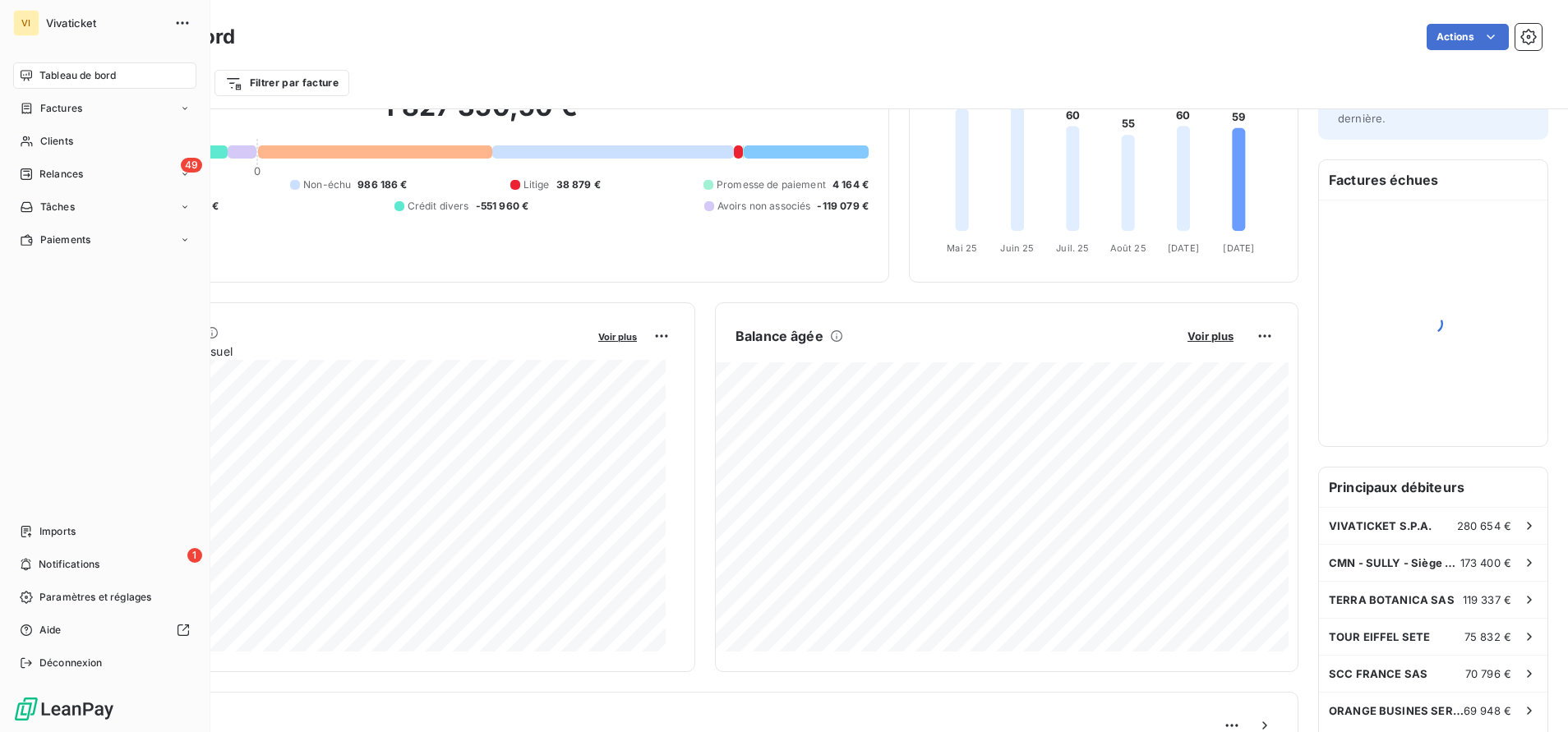
click at [30, 82] on div "Tableau de bord" at bounding box center [105, 75] width 183 height 27
